Goal: Task Accomplishment & Management: Complete application form

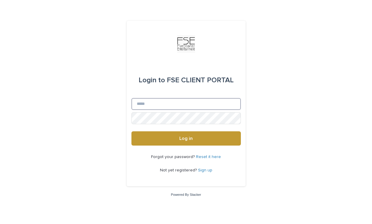
click at [154, 101] on input "Email" at bounding box center [186, 104] width 109 height 12
type input "**********"
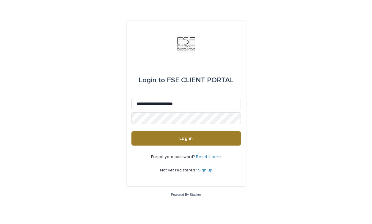
click at [178, 137] on button "Log in" at bounding box center [186, 139] width 109 height 14
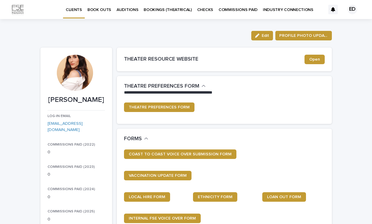
click at [104, 12] on p "BOOK OUTS" at bounding box center [99, 6] width 24 height 12
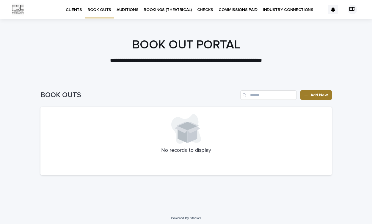
click at [312, 97] on span "Add New" at bounding box center [320, 95] width 18 height 4
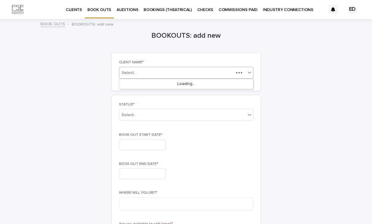
click at [248, 72] on icon at bounding box center [250, 73] width 4 height 2
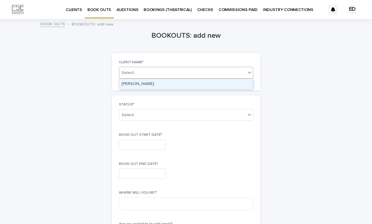
click at [238, 82] on div "[PERSON_NAME]" at bounding box center [186, 84] width 134 height 10
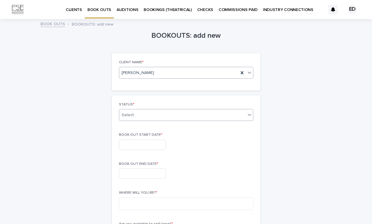
click at [218, 114] on div "Select..." at bounding box center [182, 115] width 126 height 10
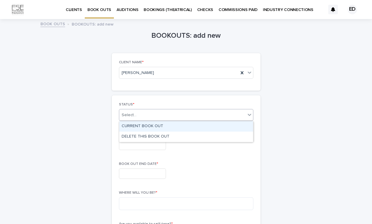
click at [207, 126] on div "CURRENT BOOK OUT" at bounding box center [186, 126] width 134 height 10
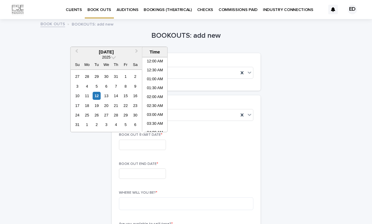
click at [151, 145] on input "text" at bounding box center [142, 145] width 47 height 10
click at [95, 108] on div "19" at bounding box center [97, 106] width 8 height 8
type input "**********"
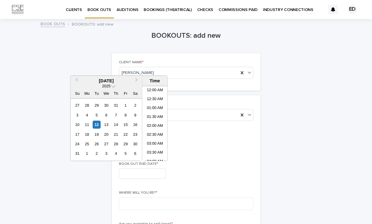
click at [129, 174] on input "text" at bounding box center [142, 174] width 47 height 10
click at [87, 155] on div "1" at bounding box center [87, 154] width 8 height 8
type input "**********"
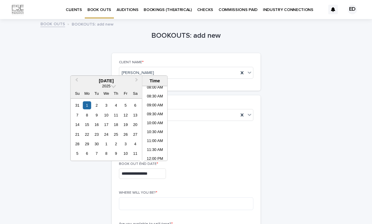
click at [187, 149] on div "**********" at bounding box center [186, 145] width 134 height 10
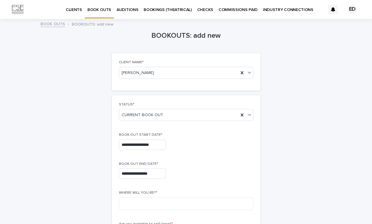
scroll to position [20, 0]
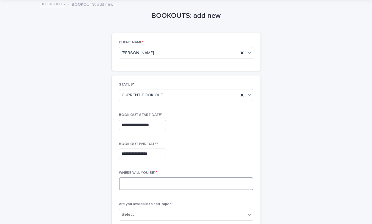
click at [167, 184] on textarea at bounding box center [186, 184] width 134 height 13
type textarea "*"
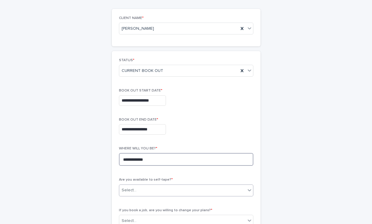
type textarea "**********"
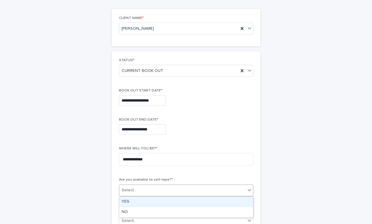
click at [247, 191] on icon at bounding box center [250, 190] width 6 height 6
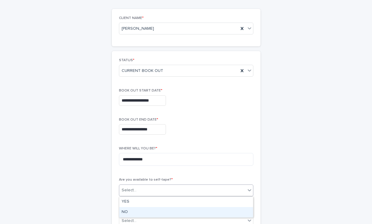
click at [230, 210] on div "NO" at bounding box center [186, 212] width 134 height 10
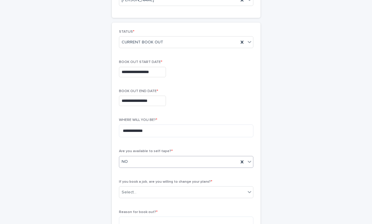
scroll to position [114, 0]
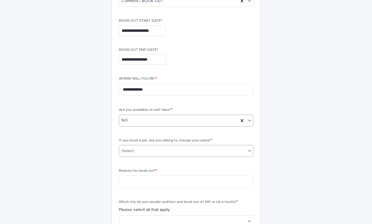
click at [228, 151] on div "Select..." at bounding box center [182, 151] width 126 height 10
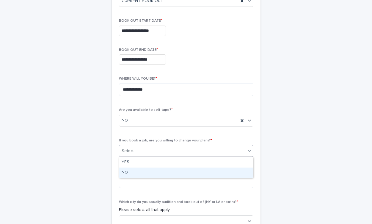
click at [211, 172] on div "NO" at bounding box center [186, 173] width 134 height 10
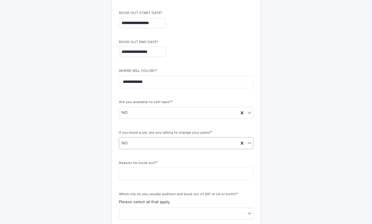
scroll to position [125, 0]
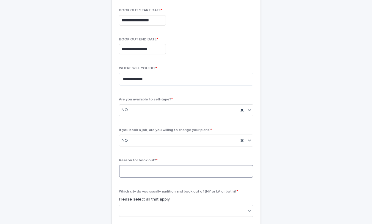
click at [240, 173] on textarea at bounding box center [186, 171] width 134 height 13
type textarea "********"
click at [335, 135] on div "**********" at bounding box center [186, 123] width 372 height 457
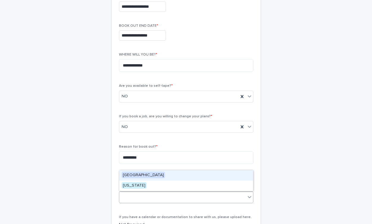
click at [245, 198] on div at bounding box center [182, 197] width 126 height 10
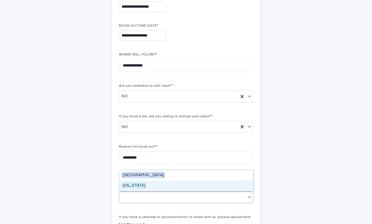
click at [239, 187] on div "[US_STATE]" at bounding box center [186, 186] width 134 height 10
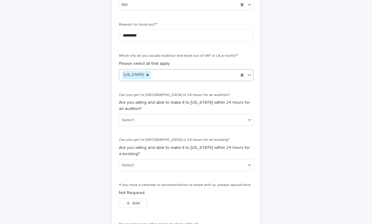
scroll to position [263, 0]
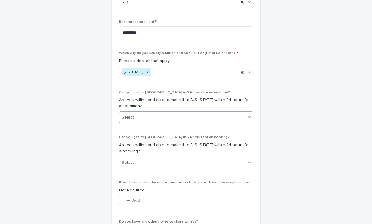
click at [245, 118] on div "Select..." at bounding box center [182, 118] width 126 height 10
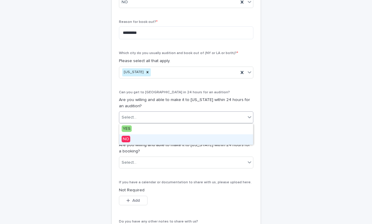
click at [219, 137] on div "NO" at bounding box center [186, 139] width 134 height 10
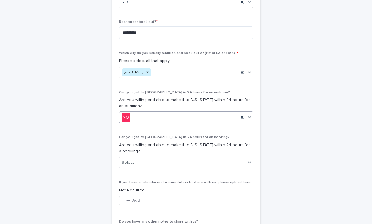
click at [207, 162] on div "Select..." at bounding box center [182, 163] width 126 height 10
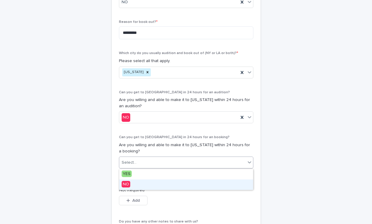
click at [192, 186] on div "NO" at bounding box center [186, 185] width 134 height 10
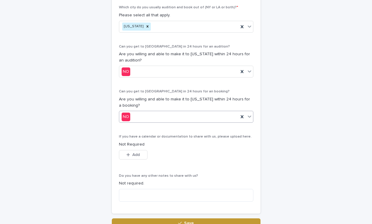
scroll to position [312, 0]
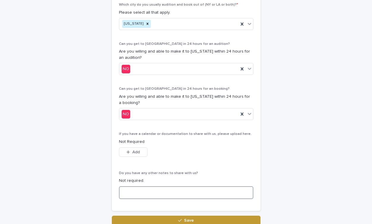
click at [190, 190] on textarea at bounding box center [186, 193] width 134 height 13
type textarea "*"
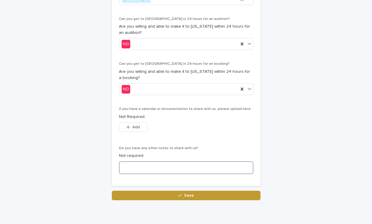
scroll to position [359, 0]
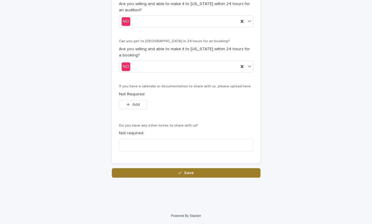
click at [250, 171] on button "Save" at bounding box center [186, 173] width 149 height 10
